Goal: Check status

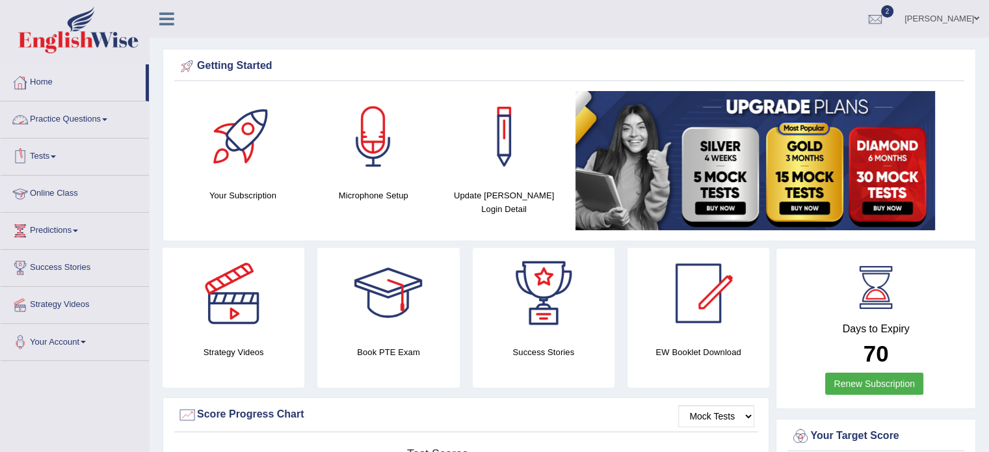
click at [60, 145] on link "Tests" at bounding box center [75, 155] width 148 height 33
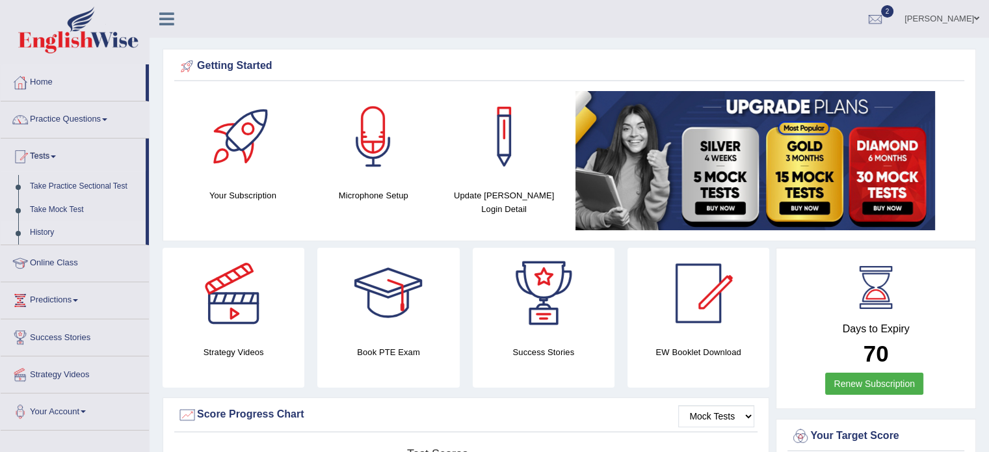
click at [44, 232] on link "History" at bounding box center [85, 232] width 122 height 23
click at [39, 228] on link "History" at bounding box center [85, 232] width 122 height 23
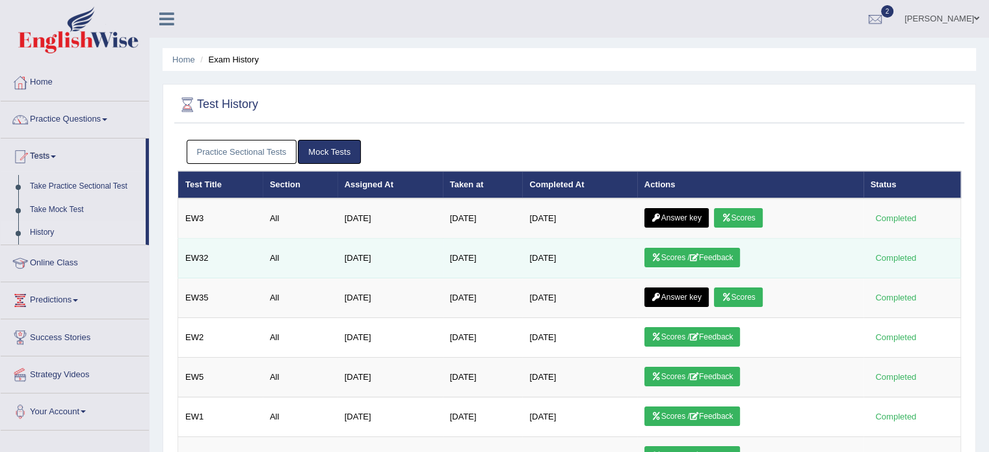
click at [674, 254] on link "Scores / Feedback" at bounding box center [693, 258] width 96 height 20
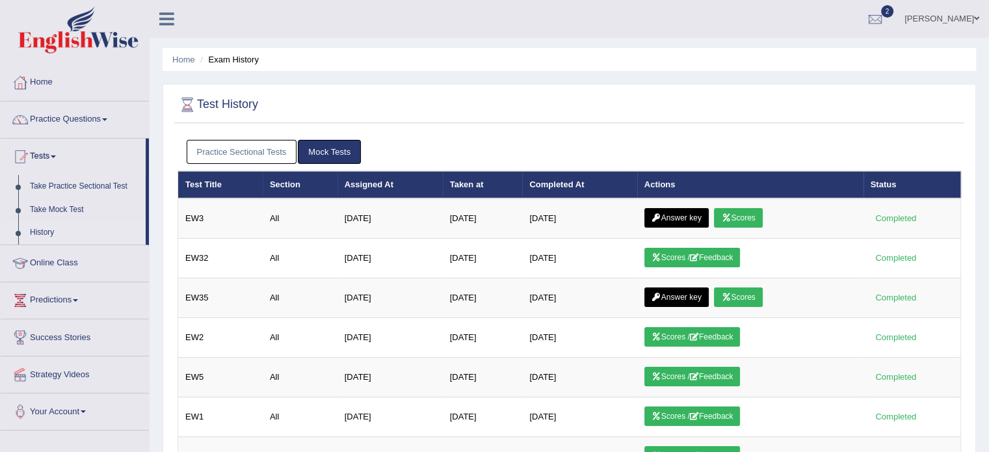
click at [240, 149] on link "Practice Sectional Tests" at bounding box center [242, 152] width 111 height 24
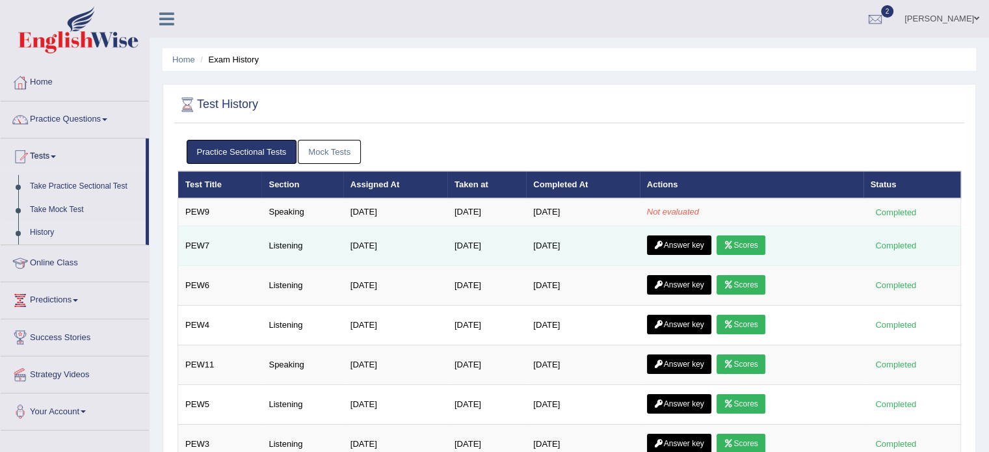
click at [679, 236] on link "Answer key" at bounding box center [679, 245] width 64 height 20
